Goal: Task Accomplishment & Management: Use online tool/utility

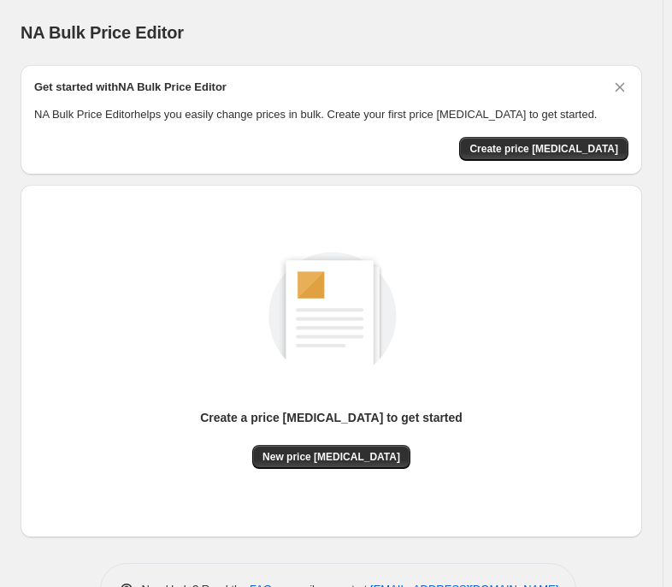
drag, startPoint x: 181, startPoint y: 32, endPoint x: 241, endPoint y: 72, distance: 72.1
click at [181, 32] on div "NA Bulk Price Editor" at bounding box center [332, 33] width 622 height 24
click at [359, 462] on span "New price [MEDICAL_DATA]" at bounding box center [332, 457] width 138 height 14
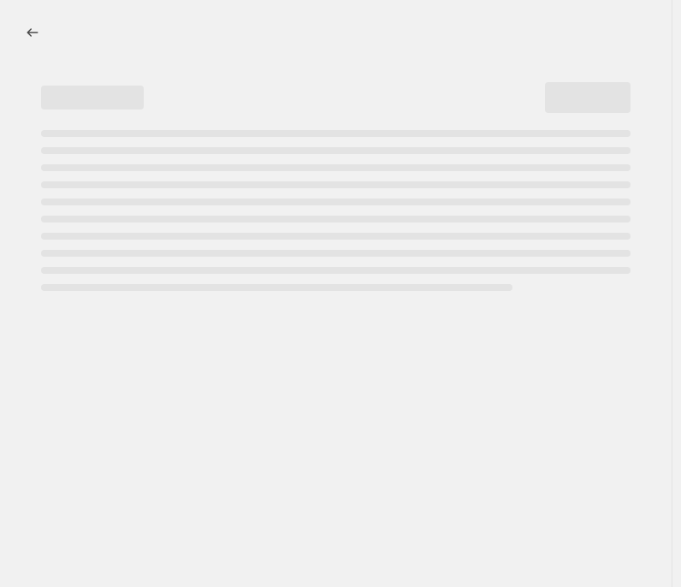
select select "percentage"
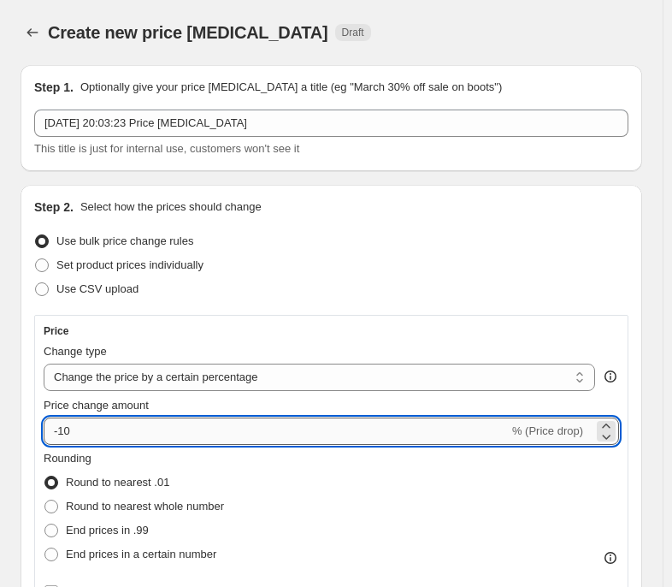
drag, startPoint x: 79, startPoint y: 431, endPoint x: 60, endPoint y: 435, distance: 19.3
click at [60, 435] on input "-10" at bounding box center [276, 430] width 465 height 27
type input "-35"
click at [399, 248] on div "Use bulk price change rules" at bounding box center [331, 241] width 594 height 24
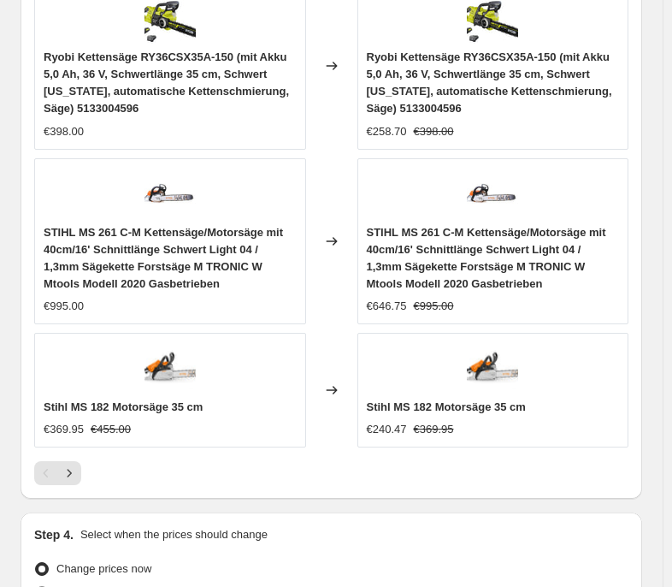
scroll to position [1741, 0]
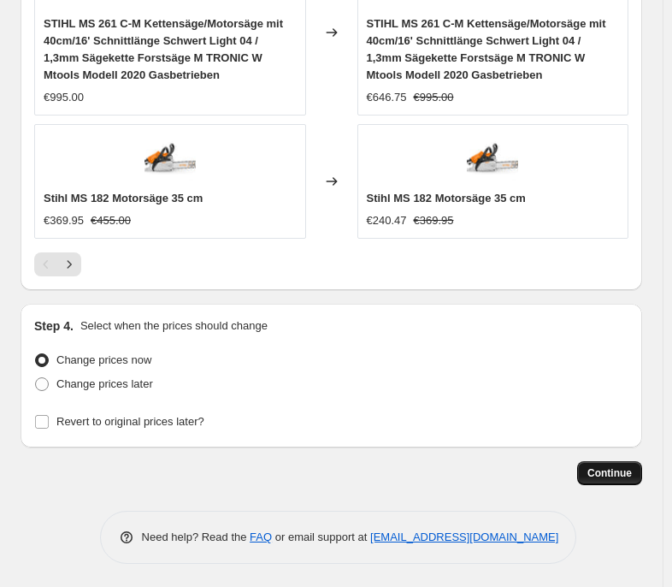
click at [615, 471] on span "Continue" at bounding box center [609, 473] width 44 height 14
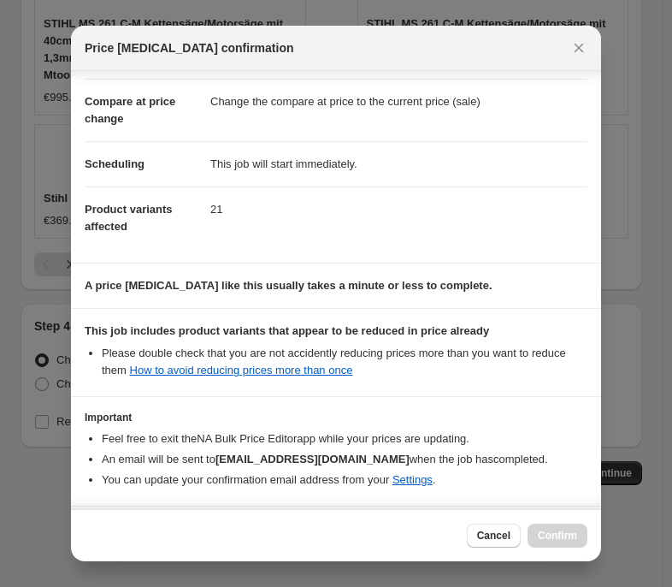
scroll to position [131, 0]
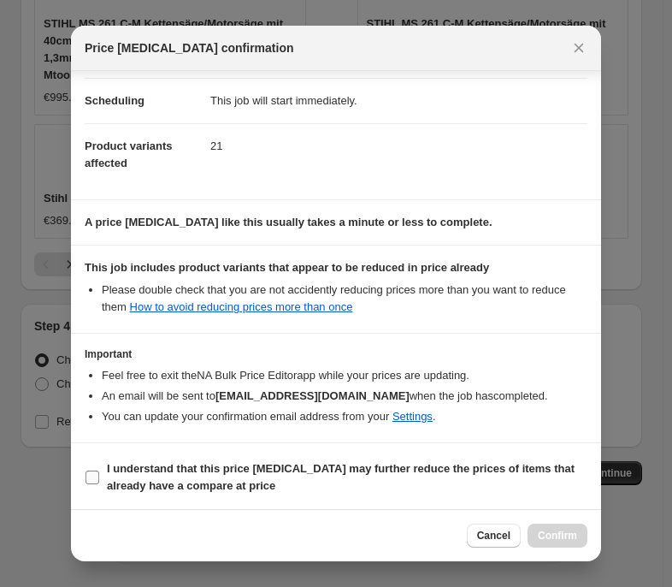
click at [201, 463] on b "I understand that this price [MEDICAL_DATA] may further reduce the prices of it…" at bounding box center [341, 477] width 468 height 30
click at [99, 470] on input "I understand that this price [MEDICAL_DATA] may further reduce the prices of it…" at bounding box center [93, 477] width 14 height 14
checkbox input "true"
click at [583, 531] on button "Confirm" at bounding box center [558, 535] width 60 height 24
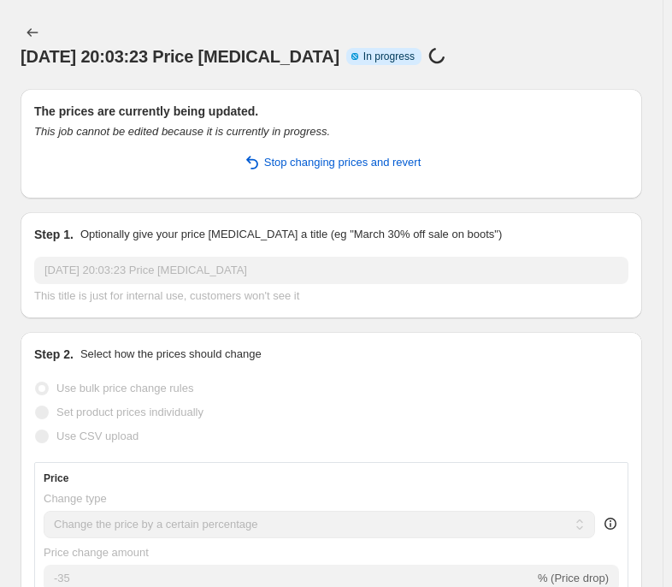
select select "percentage"
